Goal: Book appointment/travel/reservation

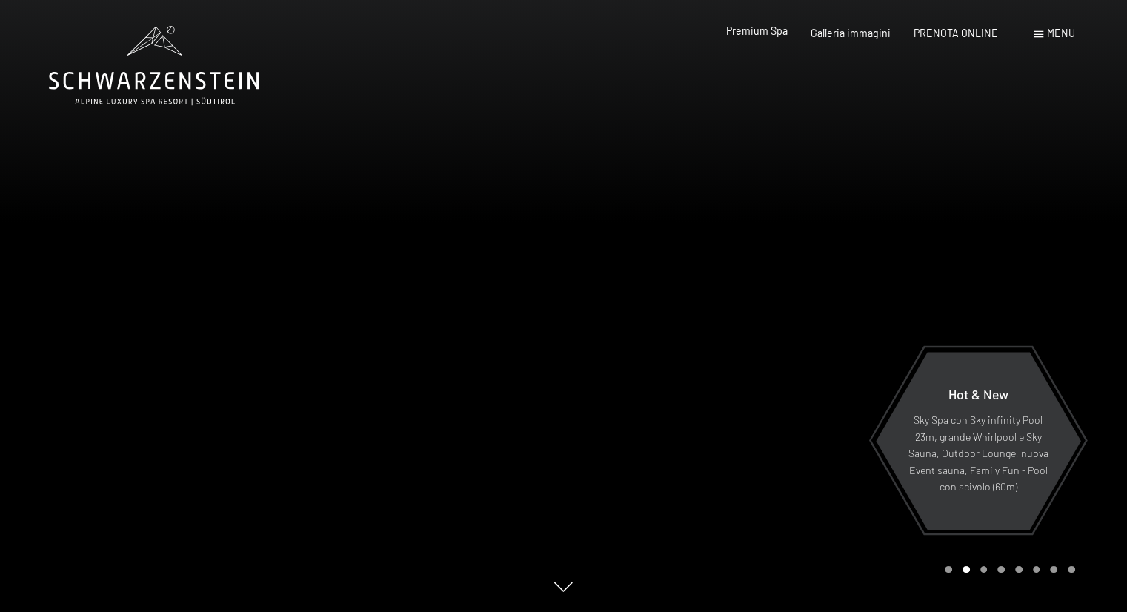
click at [768, 32] on span "Premium Spa" at bounding box center [756, 30] width 61 height 13
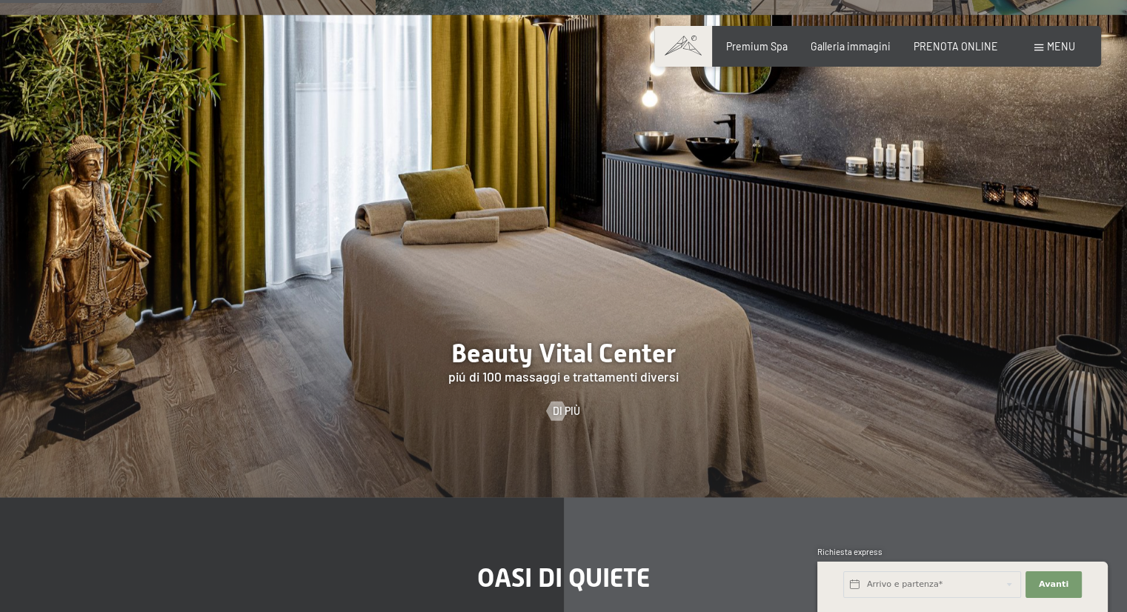
scroll to position [1380, 0]
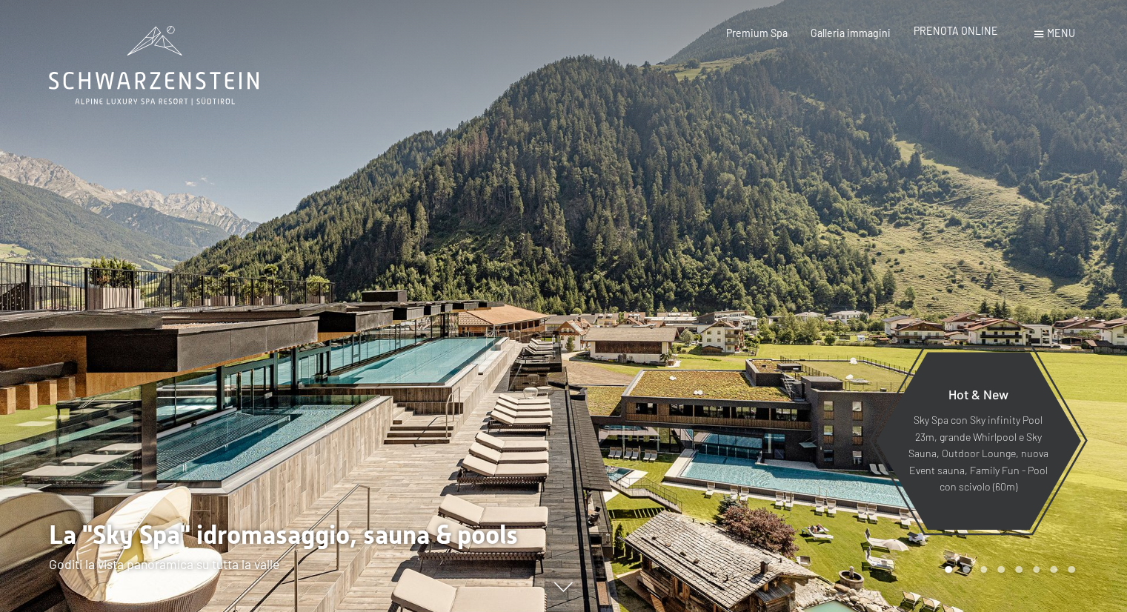
click at [952, 36] on span "PRENOTA ONLINE" at bounding box center [956, 30] width 84 height 13
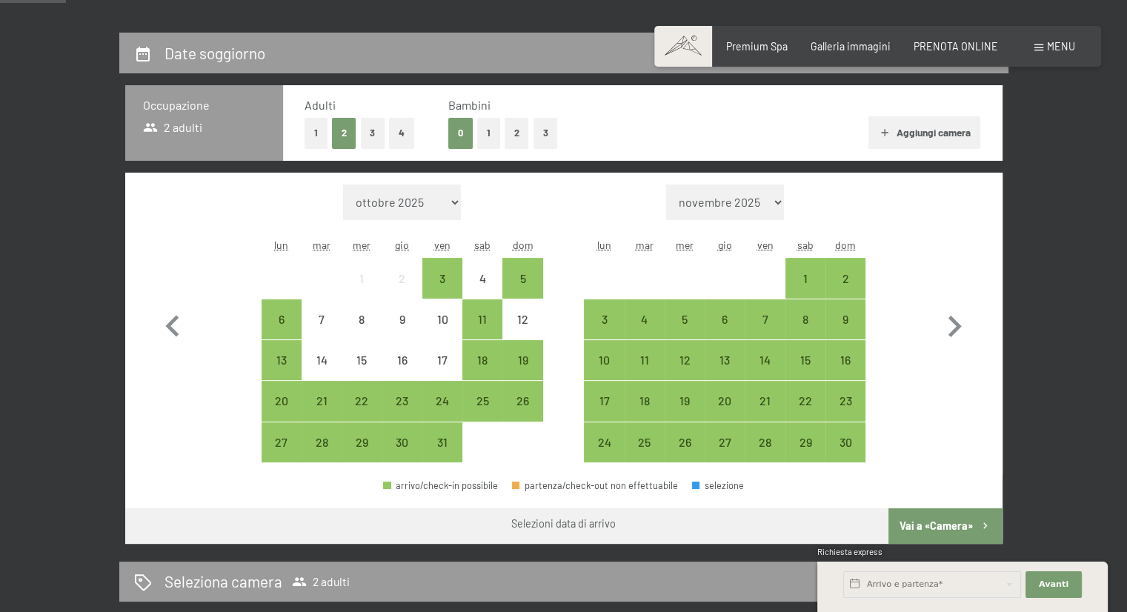
scroll to position [287, 0]
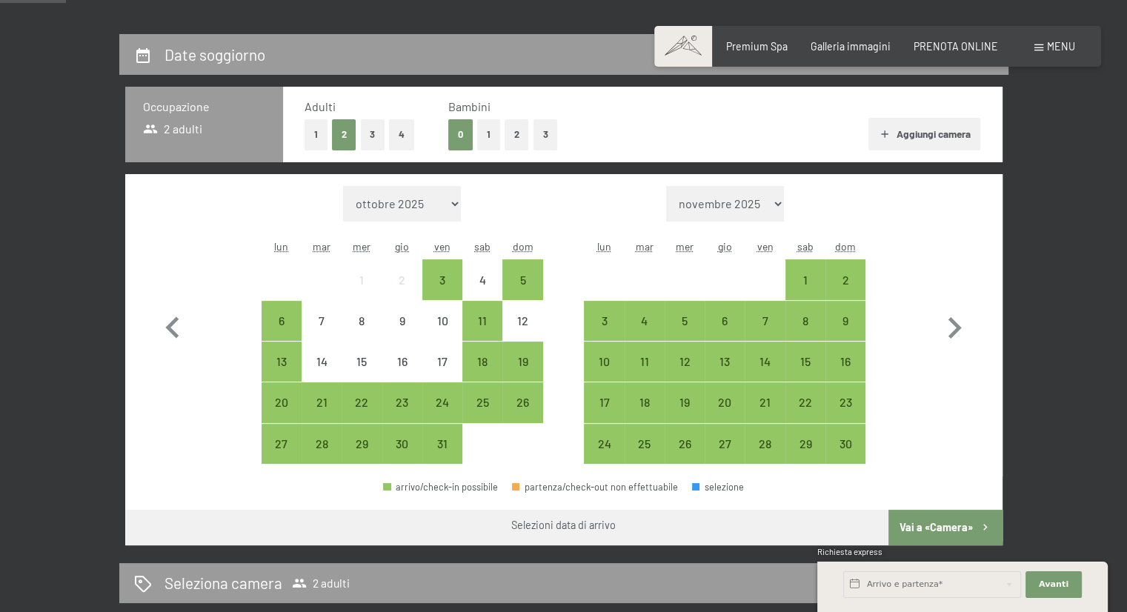
click at [477, 139] on button "1" at bounding box center [488, 134] width 23 height 30
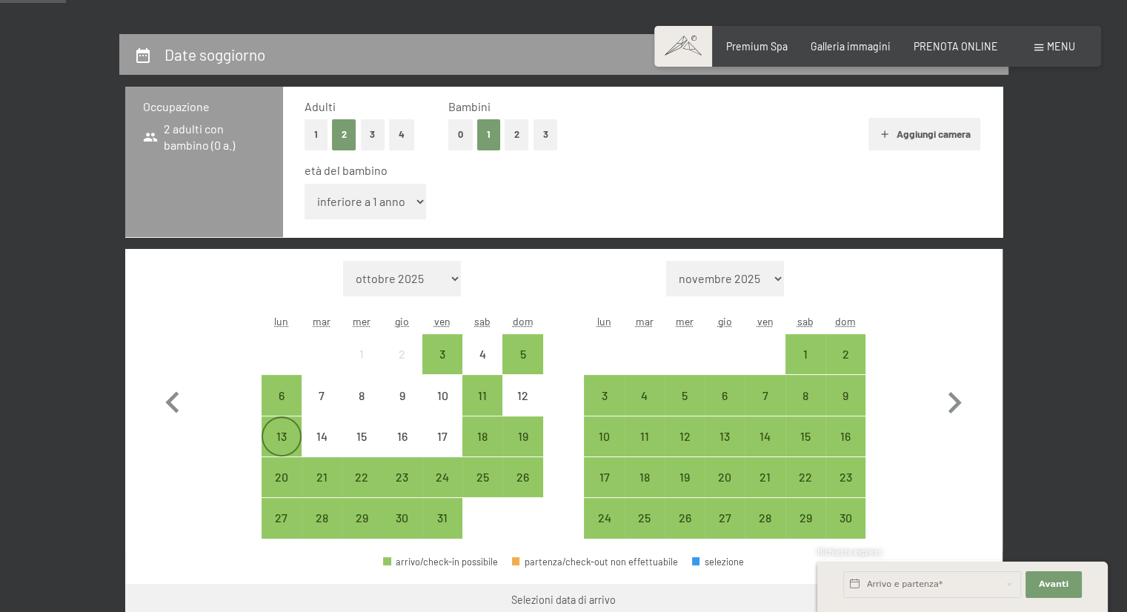
click at [273, 442] on div "13" at bounding box center [281, 448] width 37 height 37
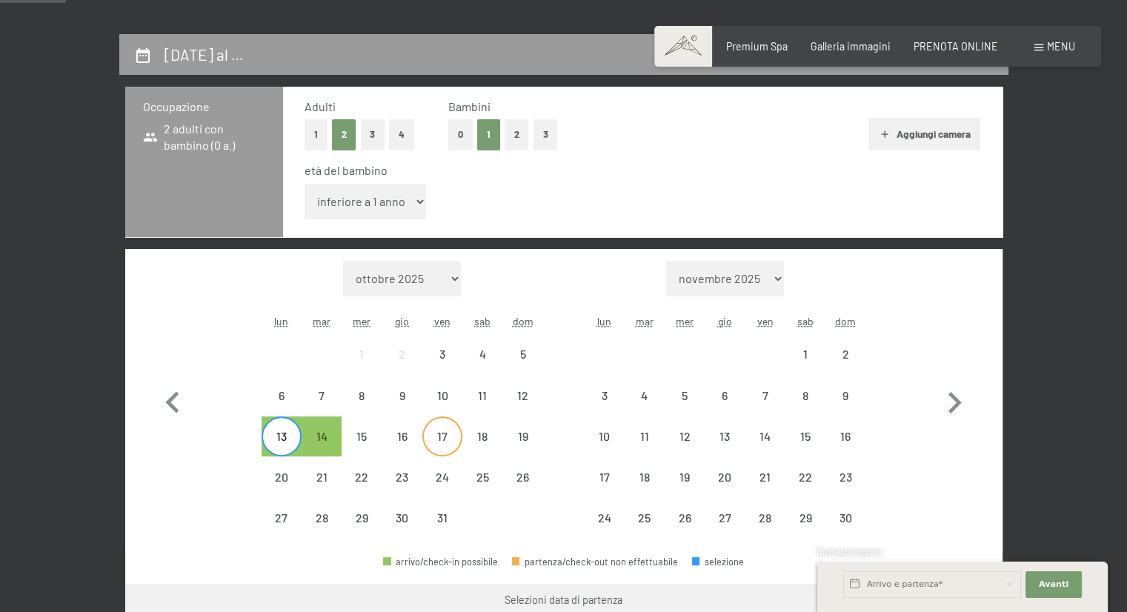
click at [438, 453] on div "17" at bounding box center [442, 448] width 37 height 37
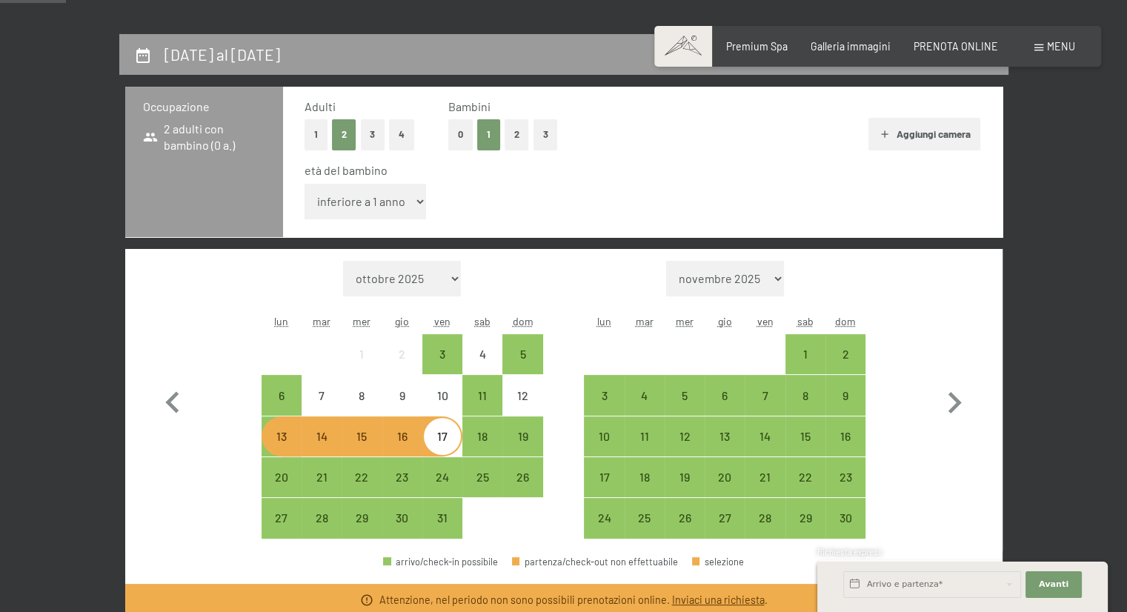
scroll to position [0, 0]
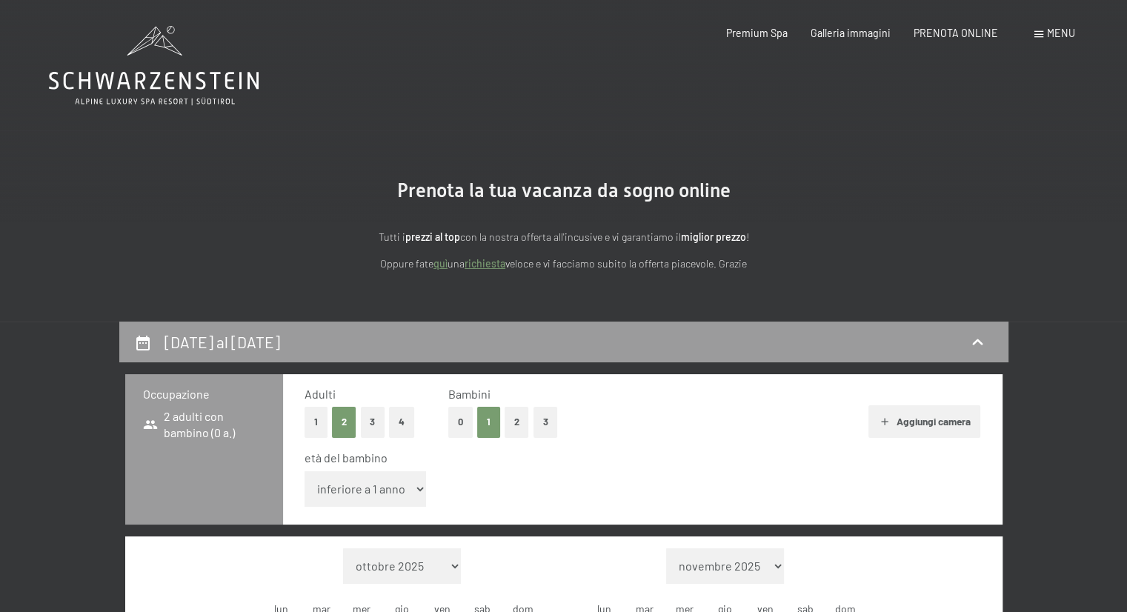
click at [146, 82] on icon at bounding box center [154, 65] width 210 height 79
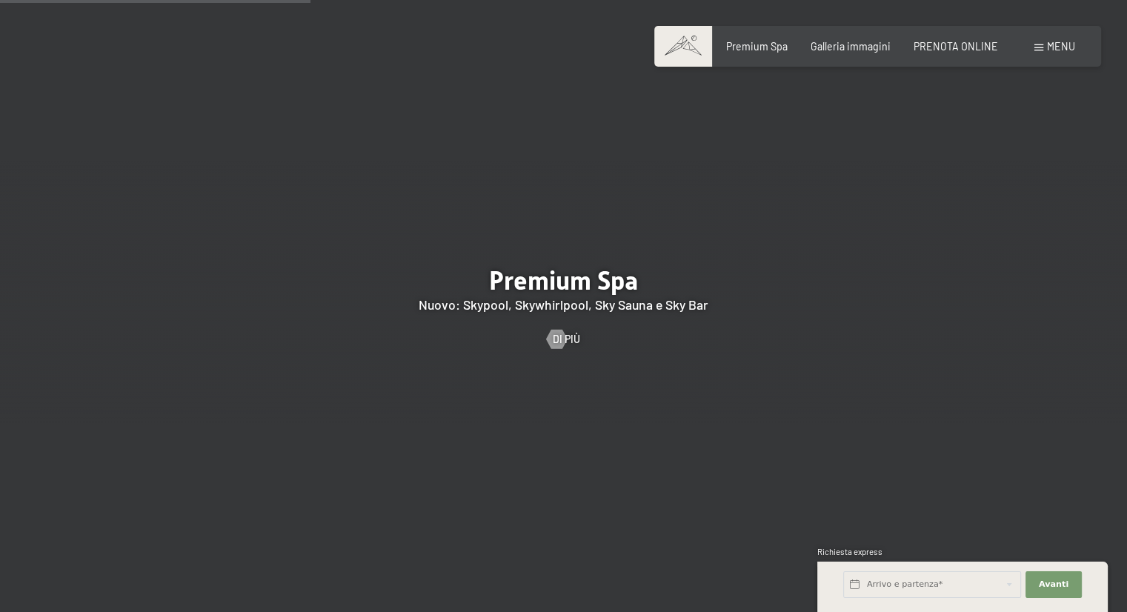
scroll to position [1831, 0]
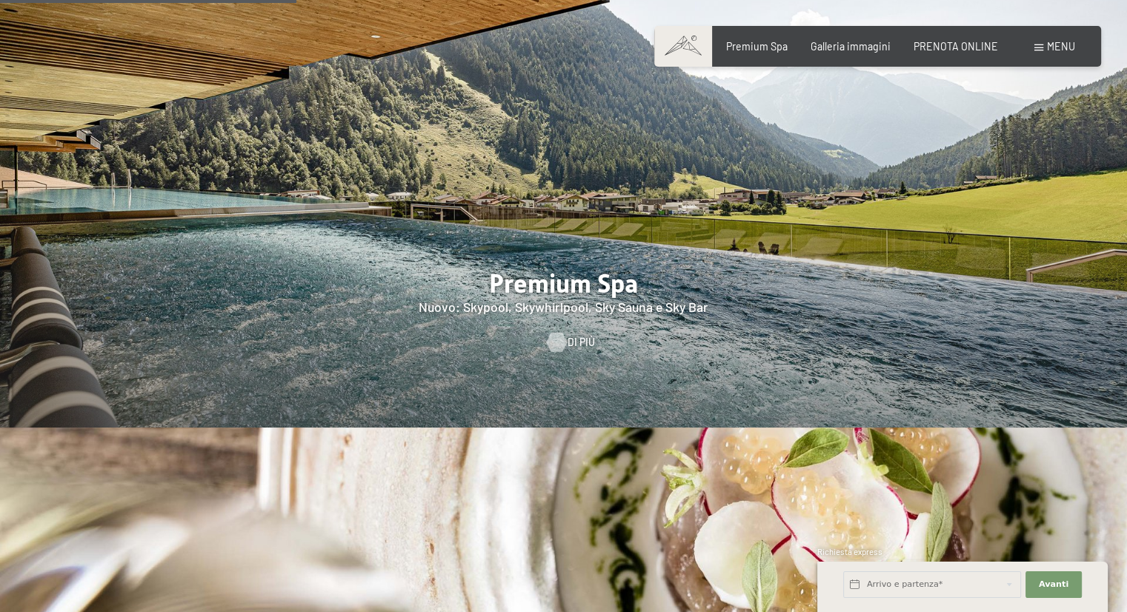
click at [566, 335] on link "Di più" at bounding box center [564, 342] width 34 height 15
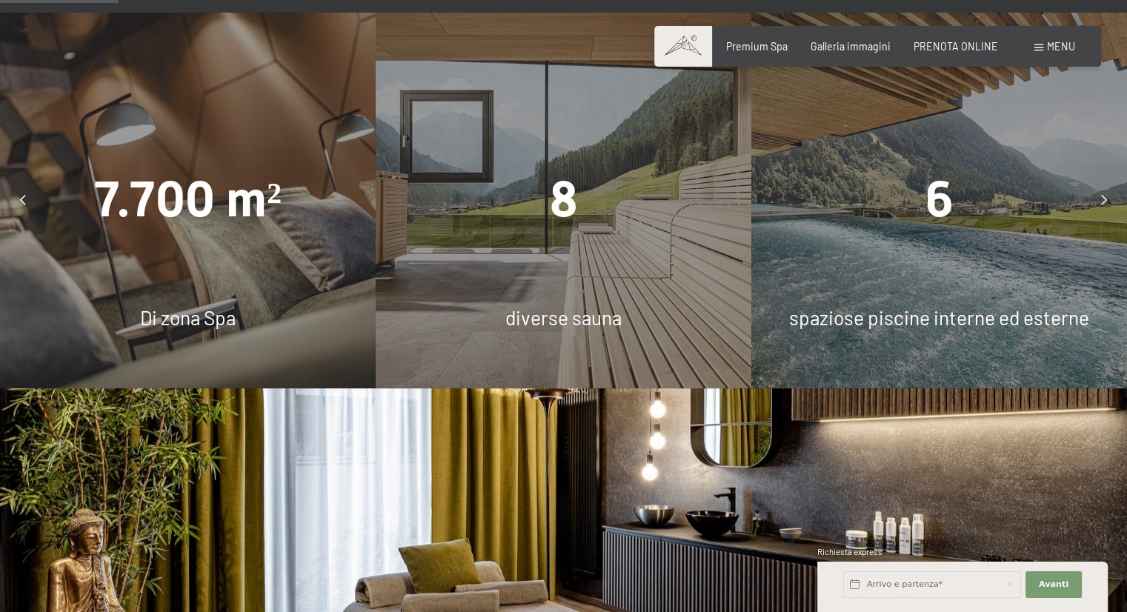
scroll to position [1002, 0]
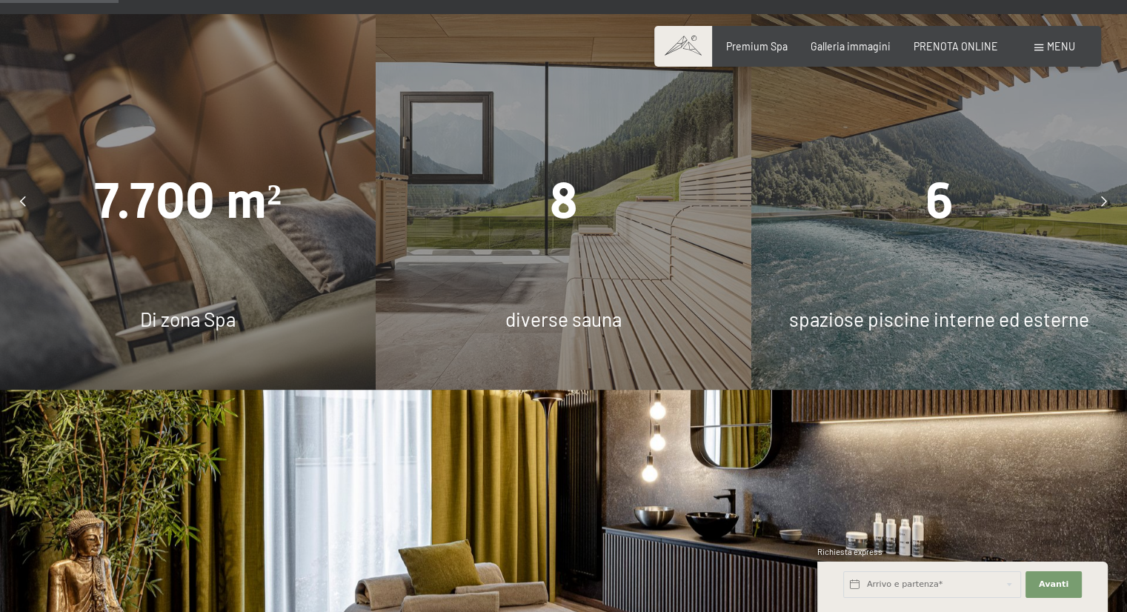
click at [950, 194] on span "6" at bounding box center [939, 201] width 28 height 58
click at [1104, 207] on div at bounding box center [1104, 201] width 33 height 33
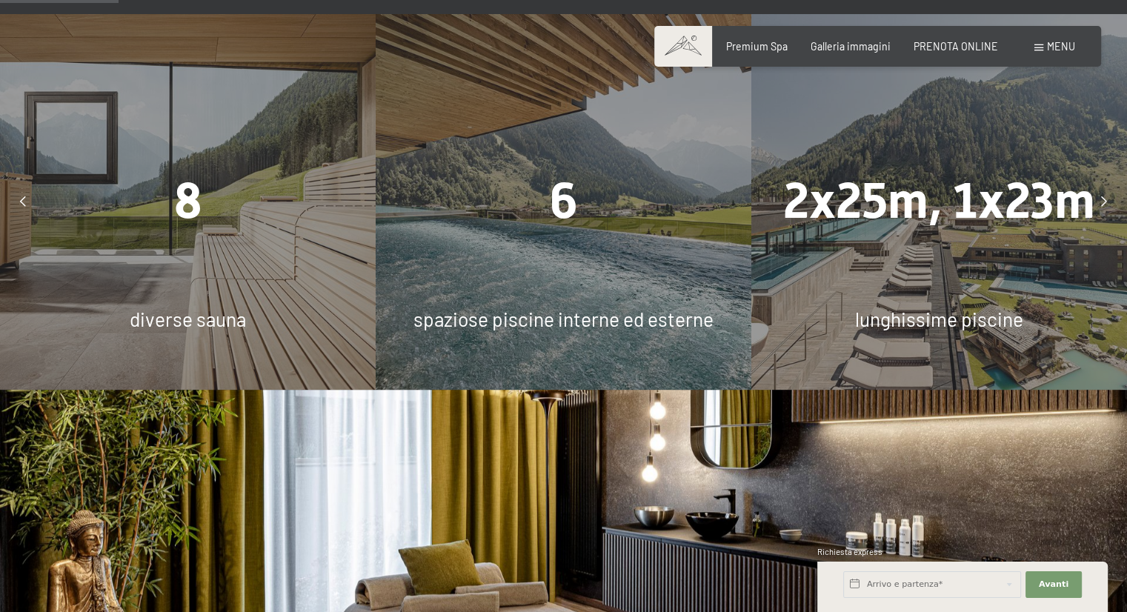
click at [1106, 207] on div at bounding box center [1104, 201] width 33 height 33
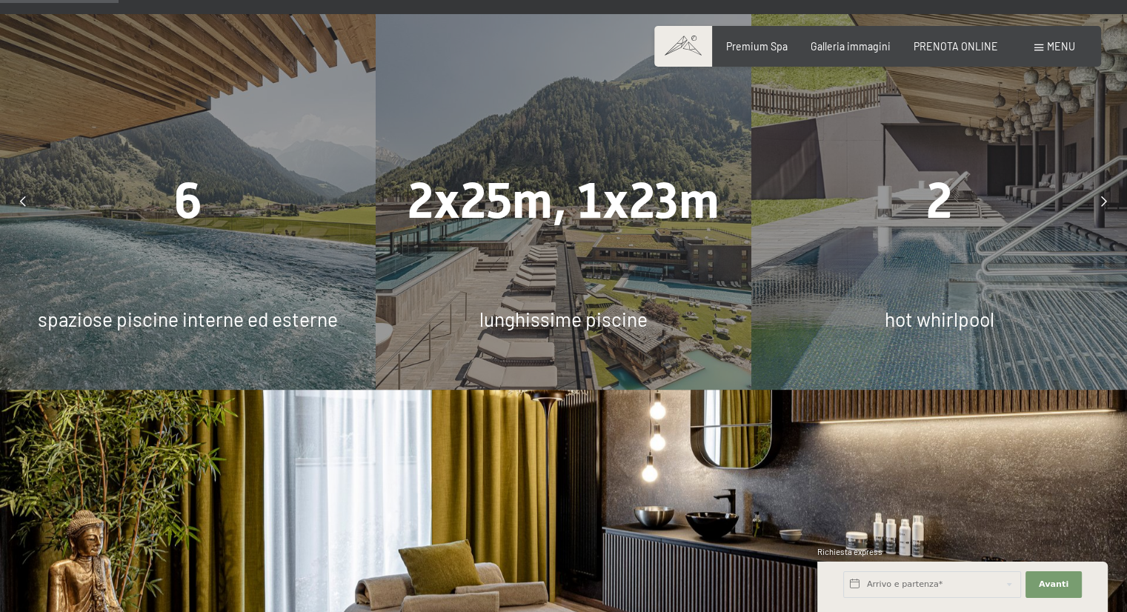
click at [1106, 207] on div at bounding box center [1104, 201] width 33 height 33
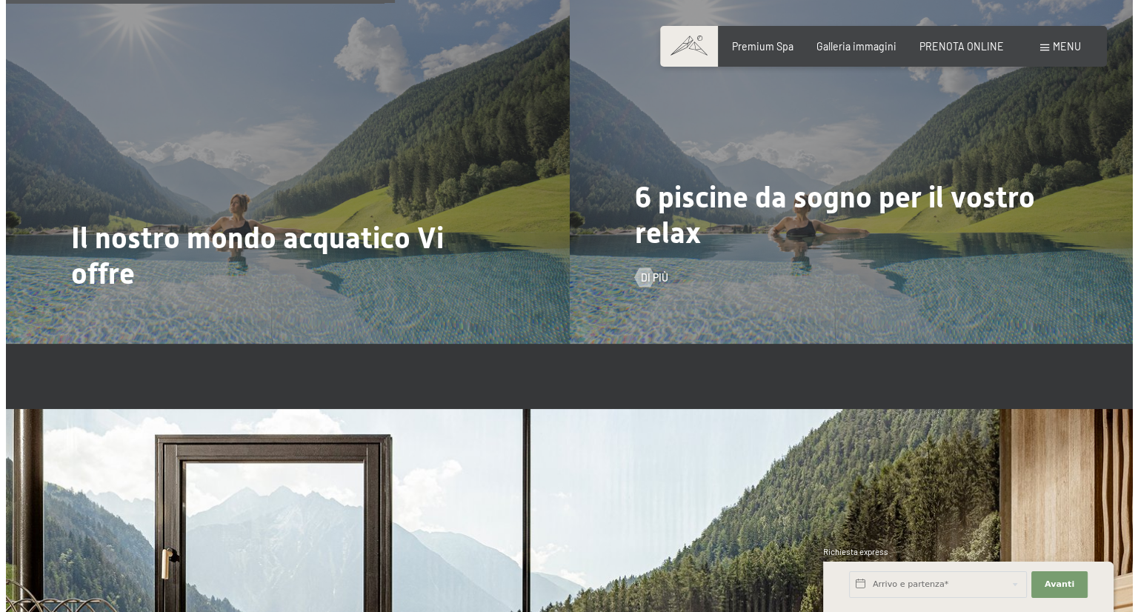
scroll to position [3304, 0]
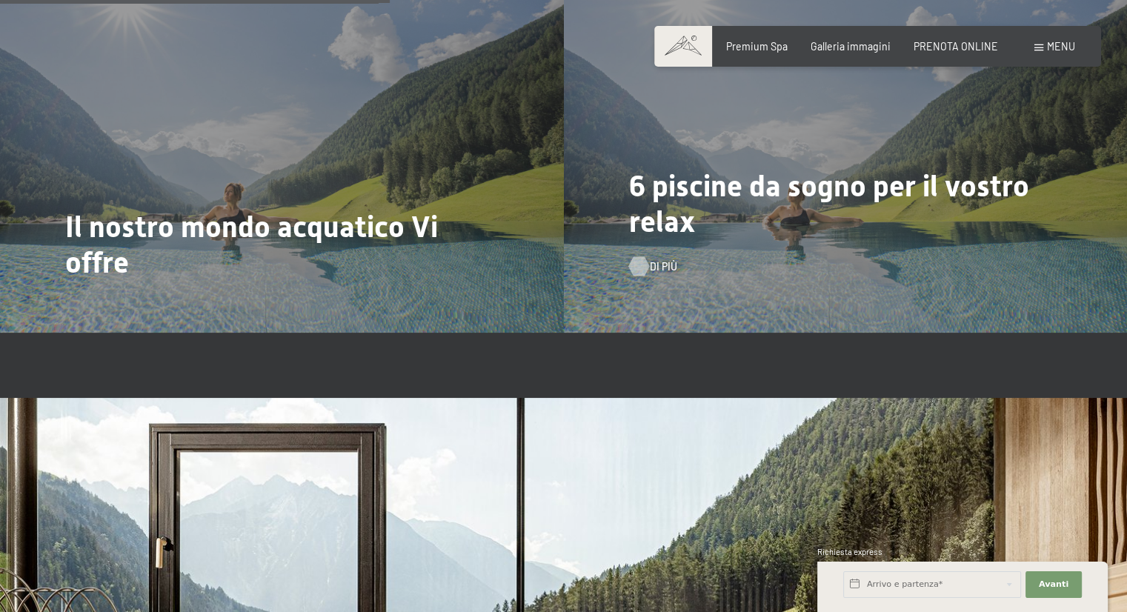
click at [636, 267] on div at bounding box center [638, 265] width 11 height 19
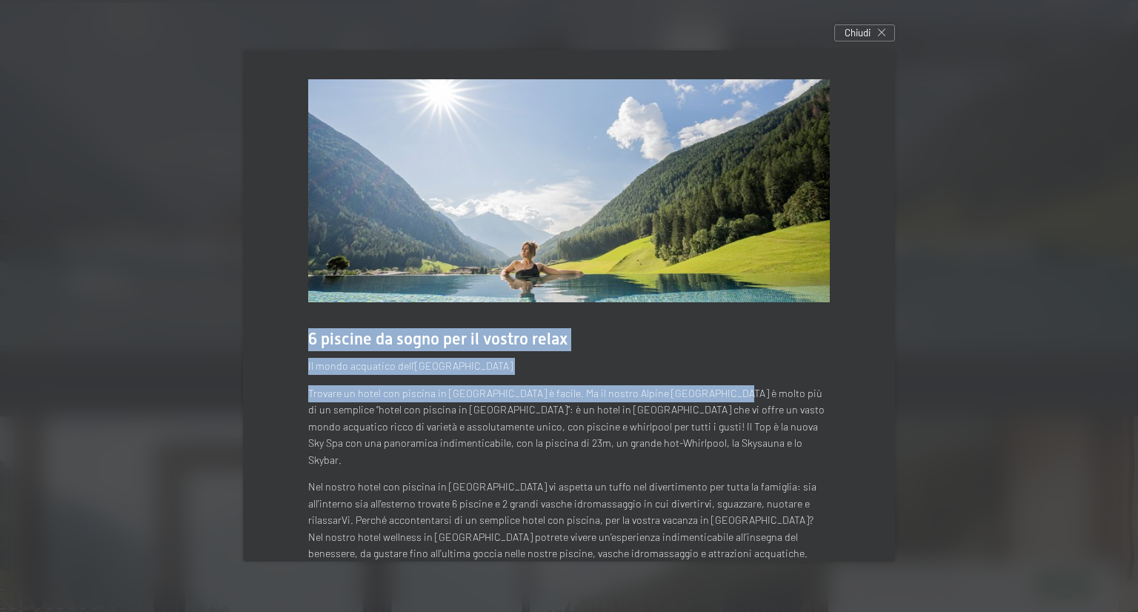
drag, startPoint x: 711, startPoint y: 389, endPoint x: 677, endPoint y: 214, distance: 178.1
click at [677, 214] on div "6 piscine da sogno per il vostro relax Il mondo acquatico dell’[GEOGRAPHIC_DATA…" at bounding box center [569, 321] width 652 height 542
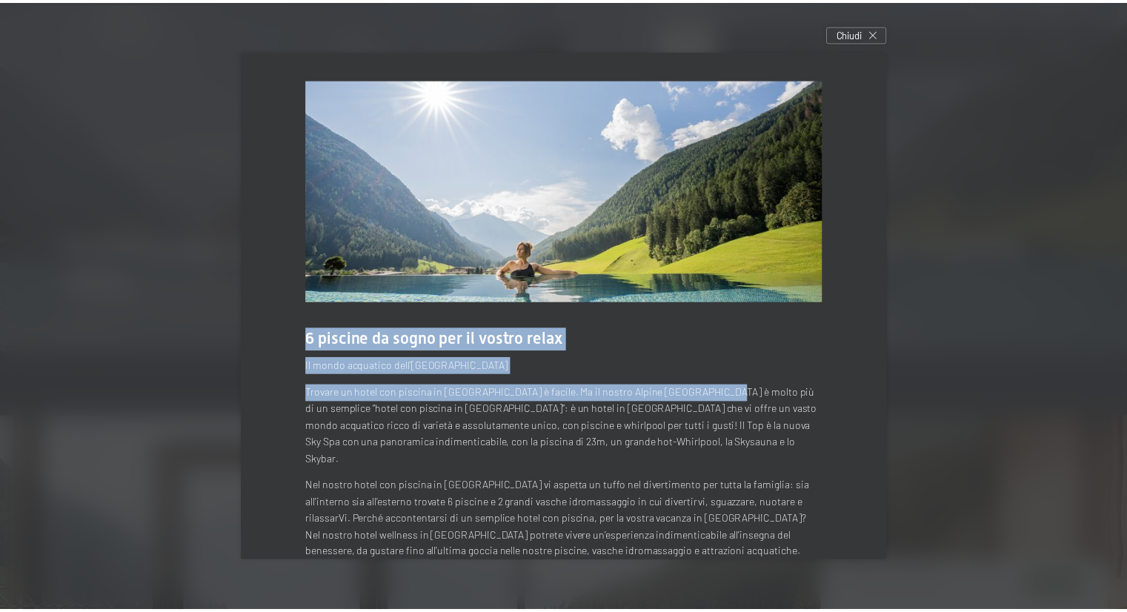
scroll to position [13, 0]
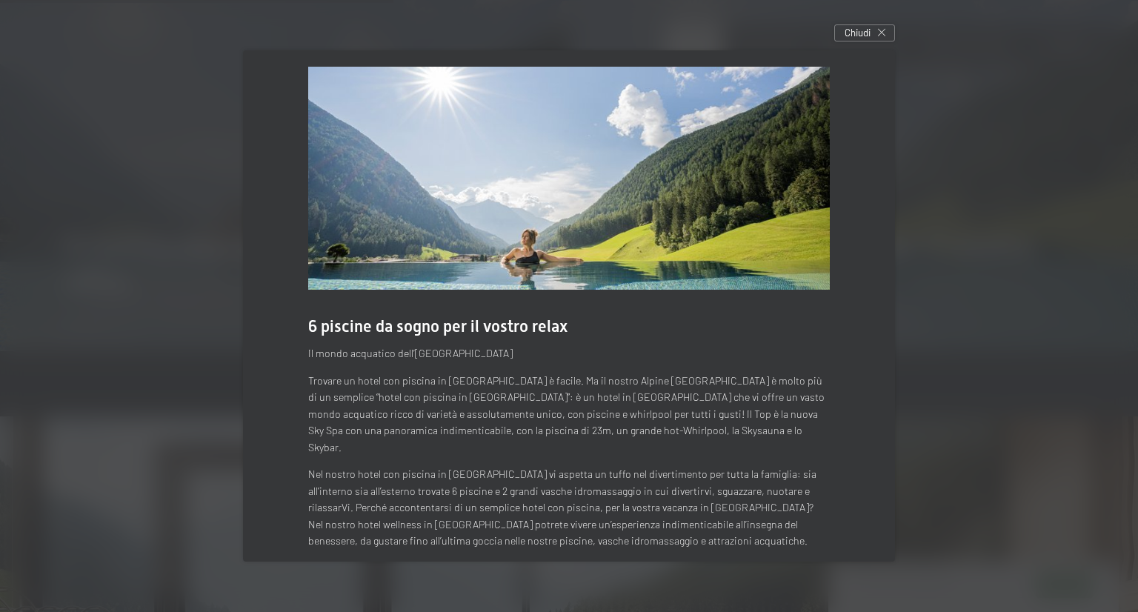
click at [628, 466] on p "Nel nostro hotel con piscina in [GEOGRAPHIC_DATA] vi aspetta un tuffo nel diver…" at bounding box center [569, 508] width 522 height 84
click at [928, 339] on div at bounding box center [569, 306] width 1138 height 612
